Goal: Information Seeking & Learning: Find contact information

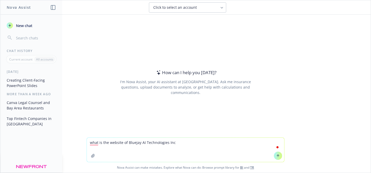
type textarea "what is the website of Bluejay AI Technologies Inc."
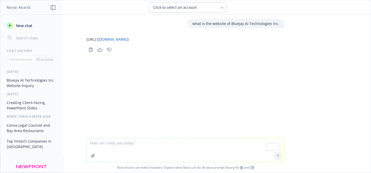
click at [122, 147] on textarea "To enrich screen reader interactions, please activate Accessibility in Grammarl…" at bounding box center [185, 150] width 197 height 24
type textarea "where is their head office"
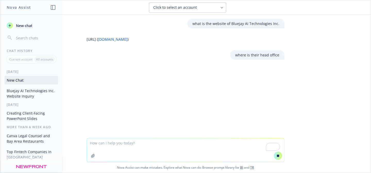
click at [172, 9] on span "Click to select an account" at bounding box center [175, 7] width 44 height 5
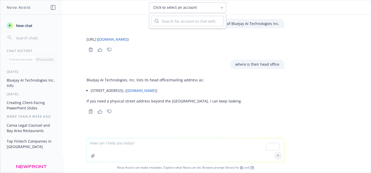
click at [177, 144] on textarea "To enrich screen reader interactions, please activate Accessibility in Grammarl…" at bounding box center [185, 150] width 197 height 24
type textarea "N"
type textarea "Yes provide physical street"
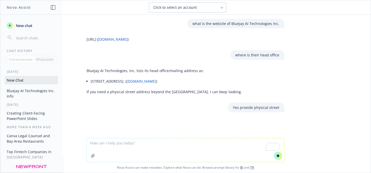
type textarea "h"
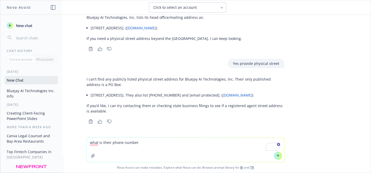
scroll to position [68, 0]
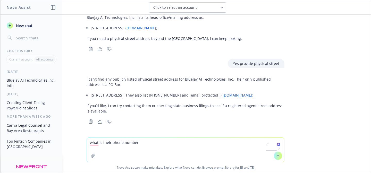
type textarea "what is their phone number"
click at [277, 157] on icon at bounding box center [278, 156] width 4 height 4
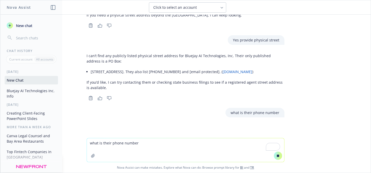
scroll to position [70, 0]
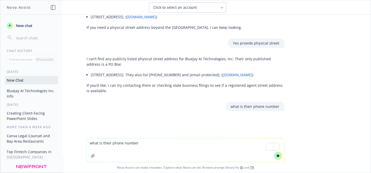
drag, startPoint x: 219, startPoint y: 70, endPoint x: 241, endPoint y: 70, distance: 22.2
click at [241, 71] on li "[STREET_ADDRESS]. They also list [PHONE_NUMBER] and [email protected]. ( [DOMAI…" at bounding box center [188, 74] width 194 height 7
copy li "[PHONE_NUMBER]"
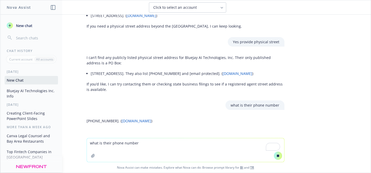
scroll to position [108, 0]
